Goal: Task Accomplishment & Management: Use online tool/utility

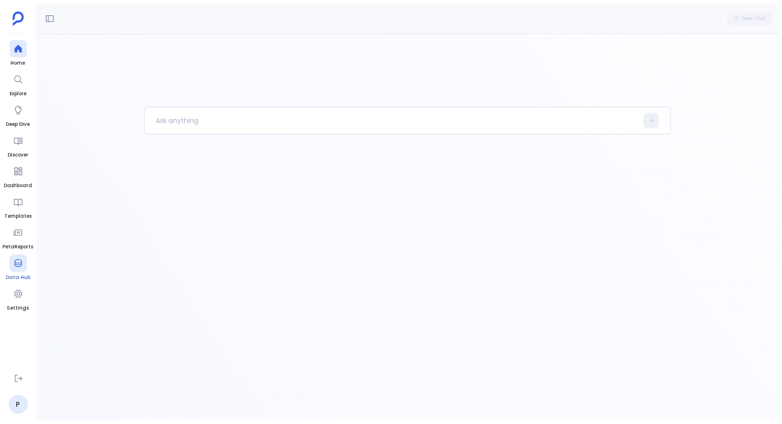
click at [17, 265] on icon at bounding box center [18, 264] width 10 height 10
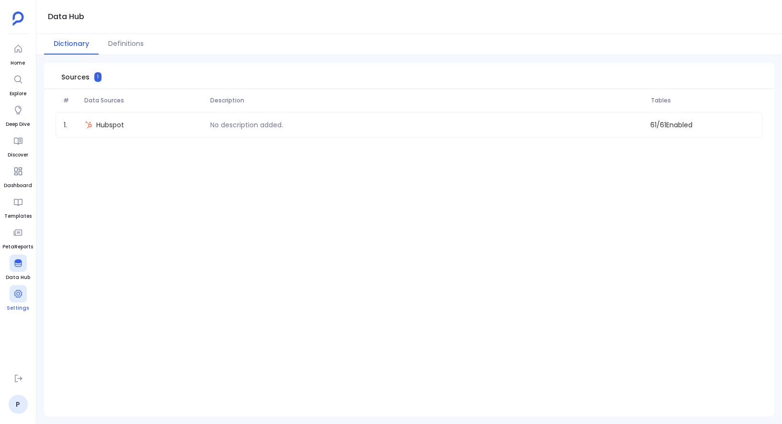
click at [19, 292] on icon at bounding box center [18, 294] width 8 height 8
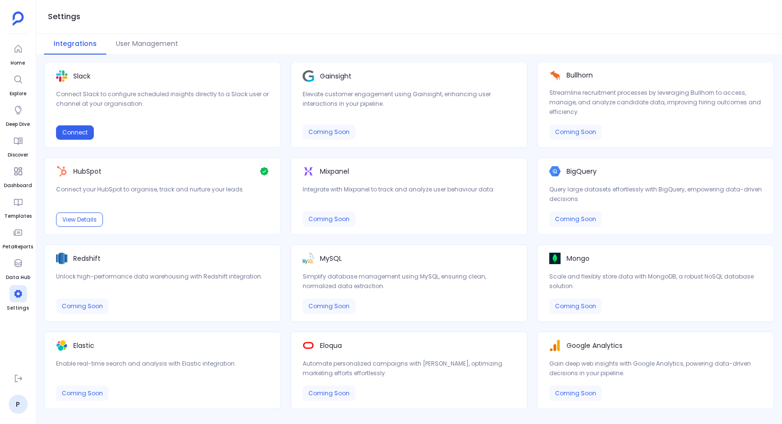
scroll to position [265, 0]
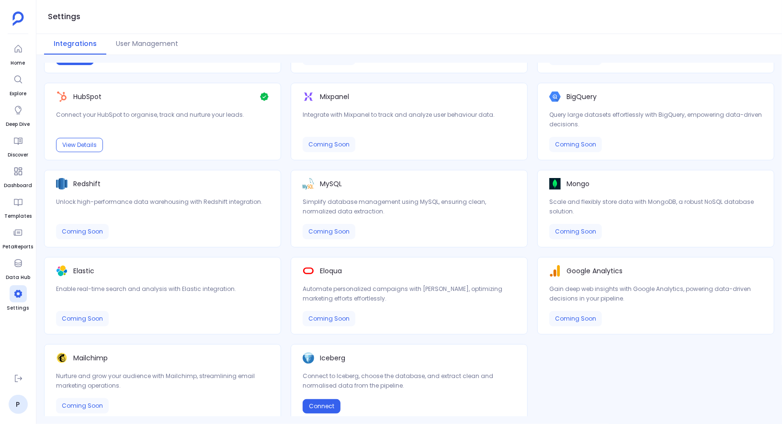
scroll to position [165, 0]
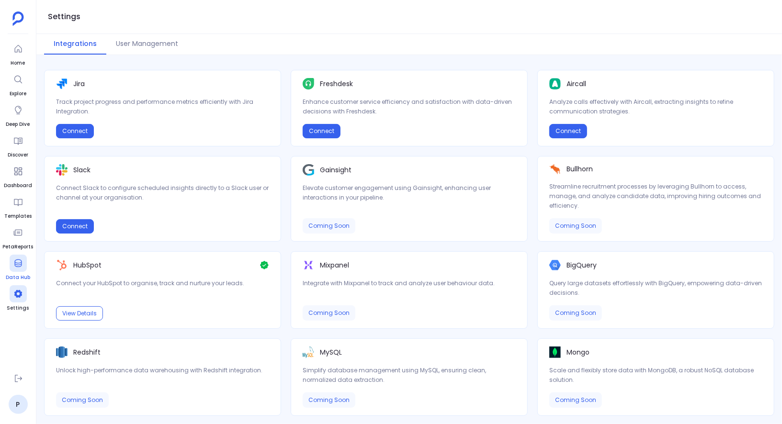
click at [20, 262] on icon at bounding box center [18, 264] width 10 height 10
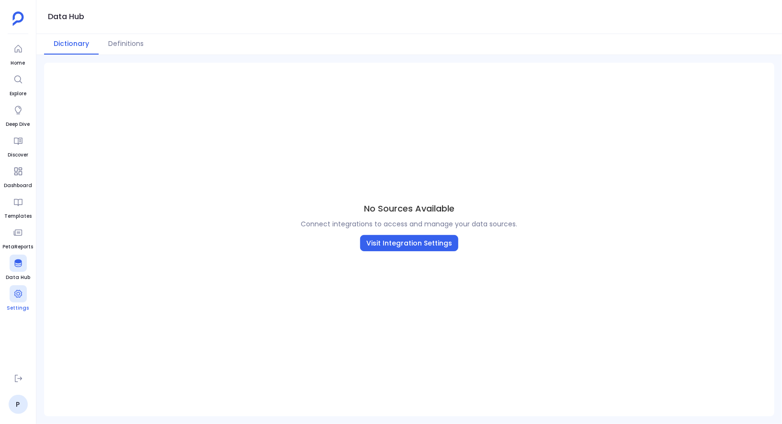
click at [19, 295] on icon at bounding box center [18, 294] width 8 height 8
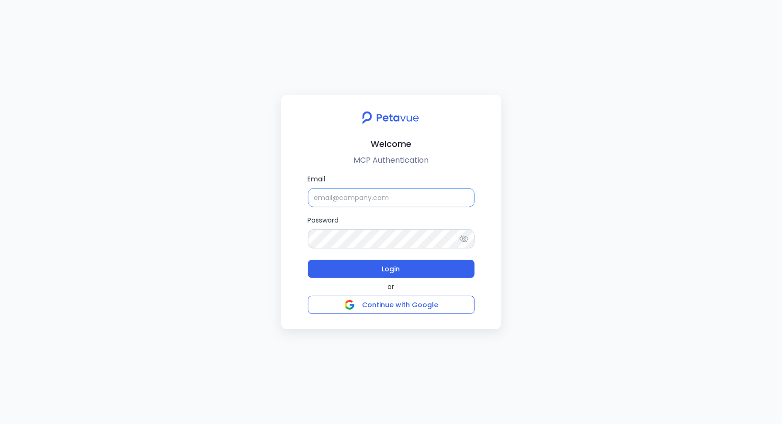
click at [398, 196] on input "Email" at bounding box center [391, 197] width 167 height 19
type input "[EMAIL_ADDRESS][DOMAIN_NAME]"
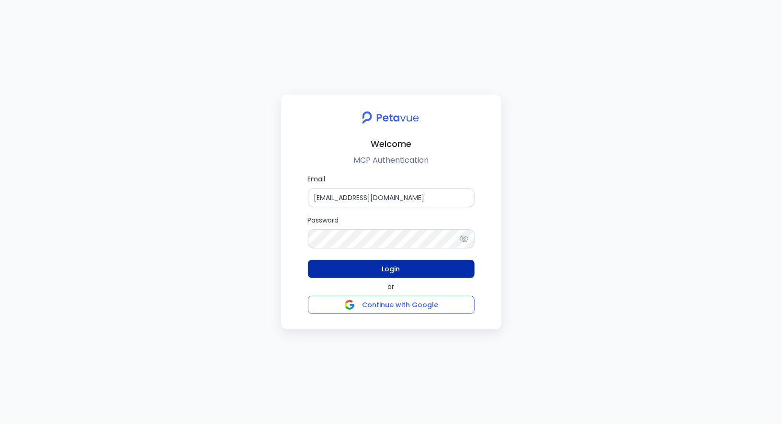
click at [401, 268] on button "Login" at bounding box center [391, 269] width 167 height 18
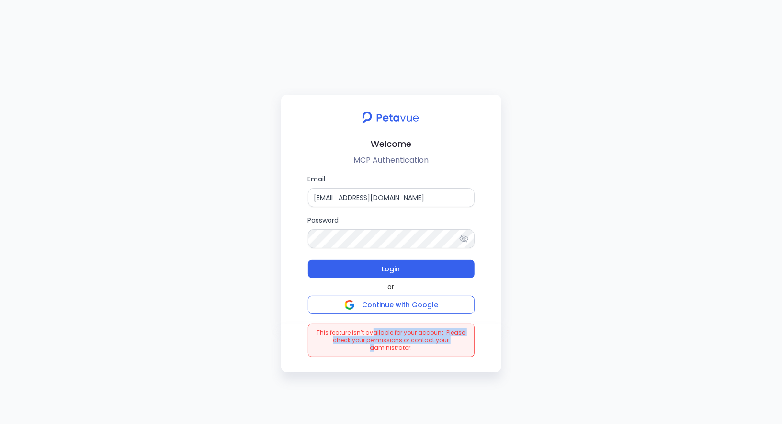
drag, startPoint x: 374, startPoint y: 332, endPoint x: 432, endPoint y: 339, distance: 58.8
click at [432, 339] on span "This feature isn’t available for your account. Please check your permissions or…" at bounding box center [391, 340] width 156 height 23
click at [468, 340] on span "This feature isn’t available for your account. Please check your permissions or…" at bounding box center [391, 340] width 156 height 23
